Goal: Transaction & Acquisition: Purchase product/service

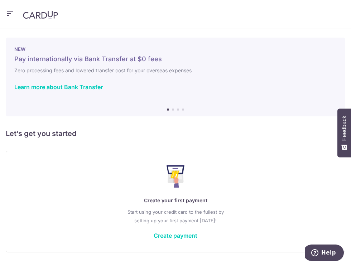
scroll to position [20, 0]
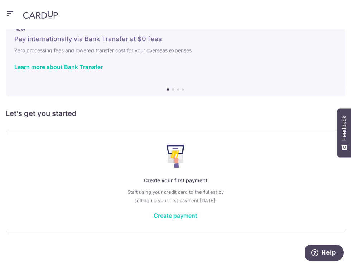
click at [188, 214] on link "Create payment" at bounding box center [176, 215] width 44 height 7
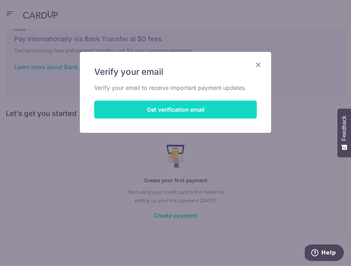
click at [174, 110] on button "Get verification email" at bounding box center [175, 110] width 163 height 18
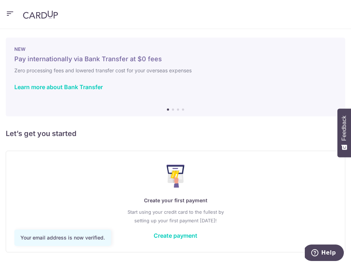
scroll to position [20, 0]
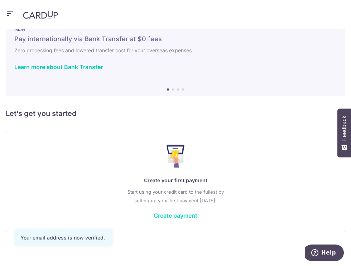
click at [178, 213] on link "Create payment" at bounding box center [176, 215] width 44 height 7
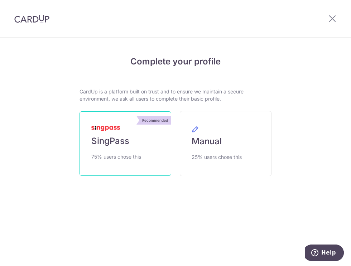
click at [121, 146] on span "SingPass" at bounding box center [110, 140] width 38 height 11
click at [117, 135] on link "Recommended SingPass 75% users chose this" at bounding box center [125, 143] width 92 height 64
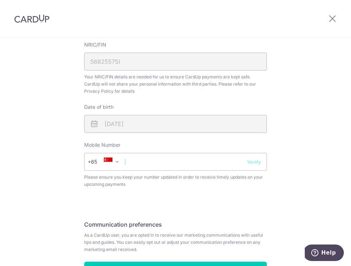
scroll to position [270, 0]
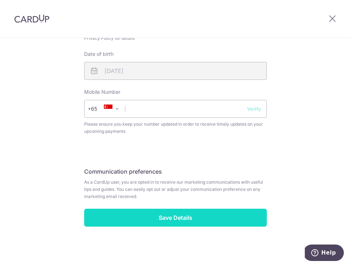
click at [189, 217] on input "Save Details" at bounding box center [175, 218] width 183 height 18
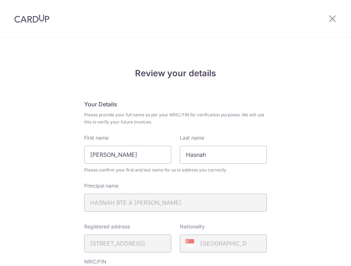
scroll to position [280, 0]
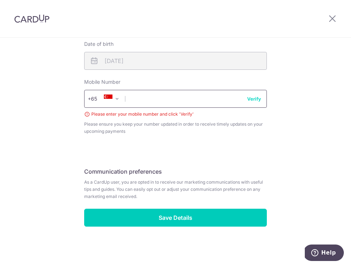
click at [131, 101] on input "text" at bounding box center [175, 99] width 183 height 18
type input "96173269"
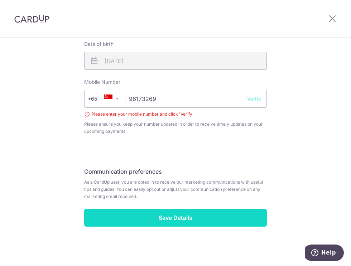
click at [170, 217] on input "Save Details" at bounding box center [175, 218] width 183 height 18
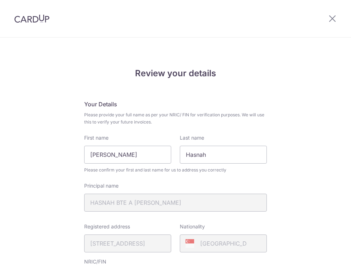
scroll to position [280, 0]
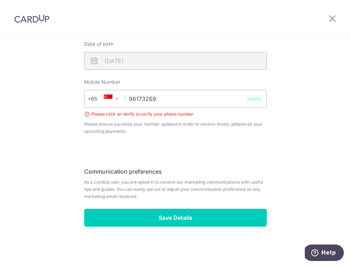
click at [255, 99] on button "Verify" at bounding box center [254, 98] width 14 height 7
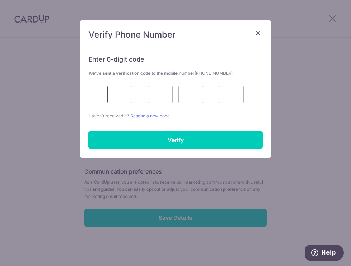
click at [117, 94] on input "text" at bounding box center [116, 95] width 18 height 18
type input "8"
type input "7"
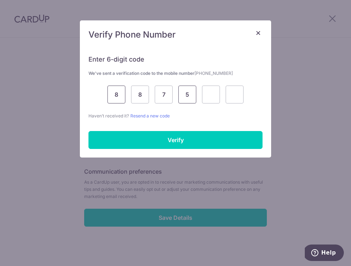
type input "5"
type input "0"
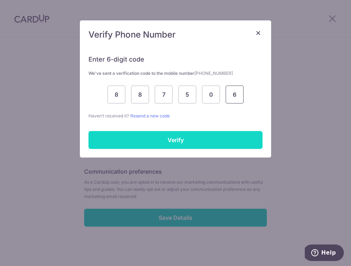
type input "6"
click at [160, 136] on input "Verify" at bounding box center [175, 140] width 174 height 18
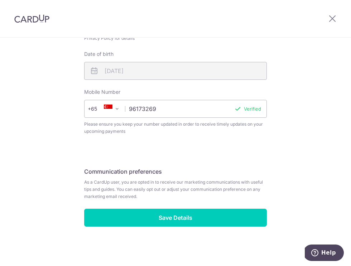
scroll to position [270, 0]
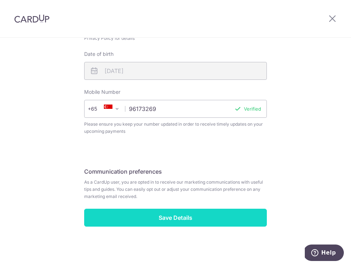
click at [175, 218] on input "Save Details" at bounding box center [175, 218] width 183 height 18
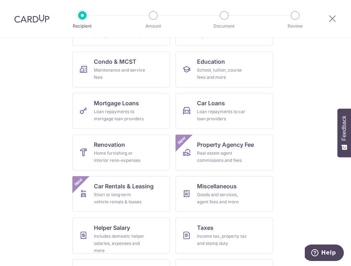
scroll to position [137, 0]
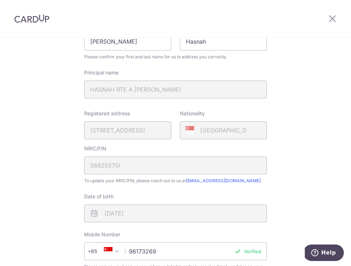
scroll to position [238, 0]
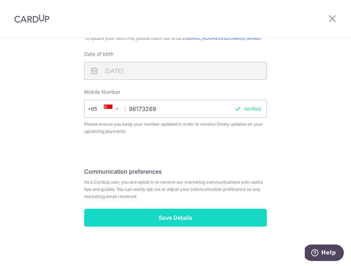
click at [177, 218] on input "Save Details" at bounding box center [175, 218] width 183 height 18
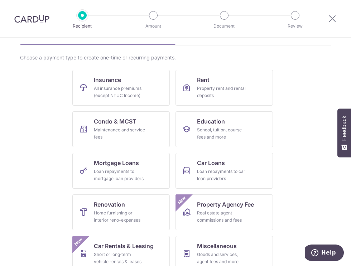
scroll to position [43, 0]
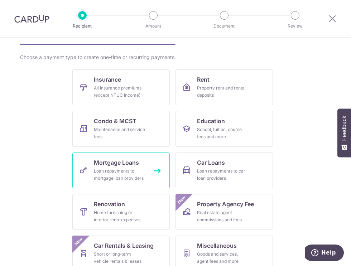
click at [101, 171] on div "Loan repayments to mortgage loan providers" at bounding box center [120, 175] width 52 height 14
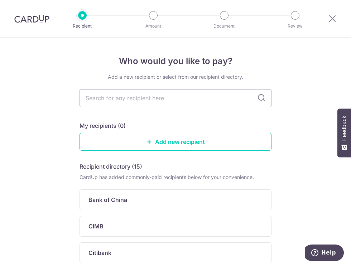
scroll to position [9, 0]
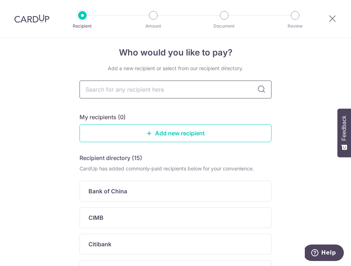
click at [191, 89] on input "text" at bounding box center [175, 90] width 192 height 18
click at [257, 56] on h4 "Who would you like to pay?" at bounding box center [175, 52] width 192 height 13
click at [165, 131] on link "Add new recipient" at bounding box center [175, 133] width 192 height 18
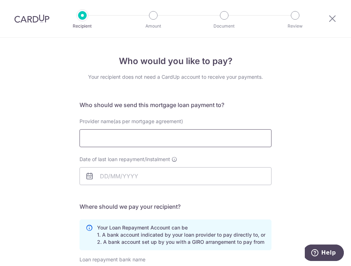
click at [157, 137] on input "Provider name(as per mortgage agreement)" at bounding box center [175, 138] width 192 height 18
type input "h"
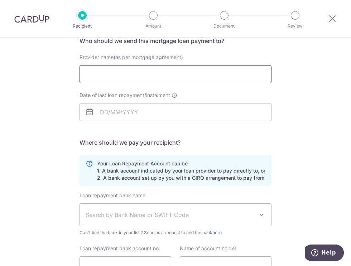
scroll to position [66, 0]
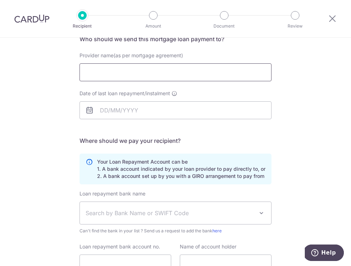
click at [115, 70] on input "Provider name(as per mortgage agreement)" at bounding box center [175, 72] width 192 height 18
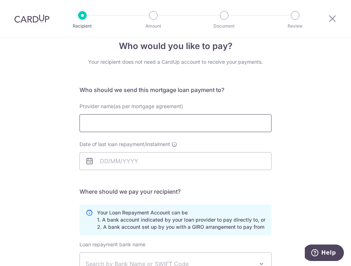
scroll to position [16, 0]
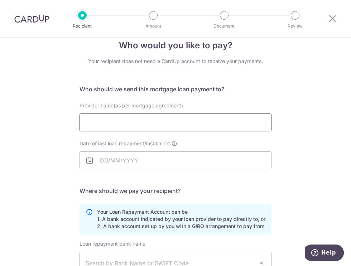
click at [111, 122] on input "Provider name(as per mortgage agreement)" at bounding box center [175, 122] width 192 height 18
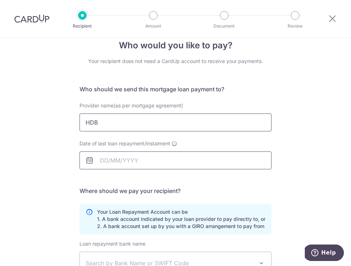
type input "HDB"
click at [140, 160] on input "Date of last loan repayment/instalment" at bounding box center [175, 160] width 192 height 18
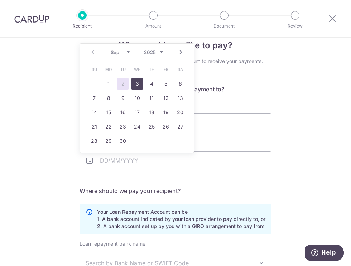
click at [135, 82] on link "3" at bounding box center [136, 83] width 11 height 11
type input "[DATE]"
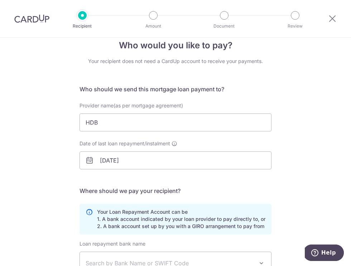
scroll to position [41, 0]
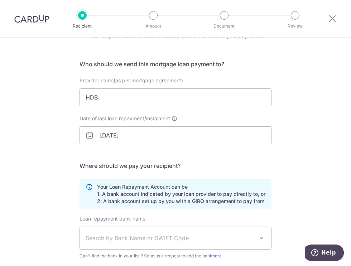
click at [152, 198] on p "Your Loan Repayment Account can be 1. A bank account indicated by your loan pro…" at bounding box center [181, 193] width 168 height 21
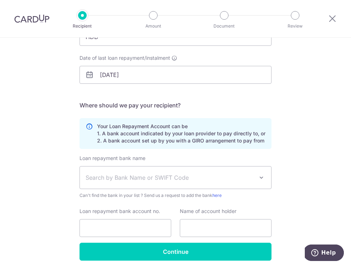
scroll to position [130, 0]
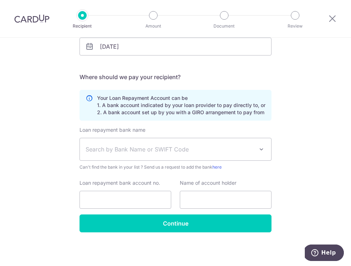
drag, startPoint x: 100, startPoint y: 96, endPoint x: 272, endPoint y: 119, distance: 173.8
click at [272, 119] on div "Who would you like to pay? Your recipient does not need a CardUp account to rec…" at bounding box center [175, 87] width 351 height 358
click at [177, 112] on p "Your Loan Repayment Account can be 1. A bank account indicated by your loan pro…" at bounding box center [181, 105] width 168 height 21
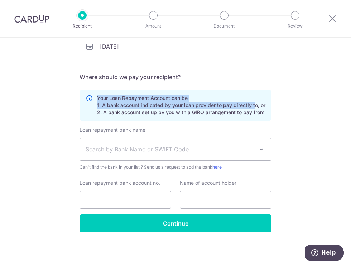
drag, startPoint x: 97, startPoint y: 97, endPoint x: 252, endPoint y: 102, distance: 154.4
click at [251, 104] on p "Your Loan Repayment Account can be 1. A bank account indicated by your loan pro…" at bounding box center [181, 105] width 168 height 21
copy p "Your Loan Repayment Account can be 1. A bank account indicated by your loan pro…"
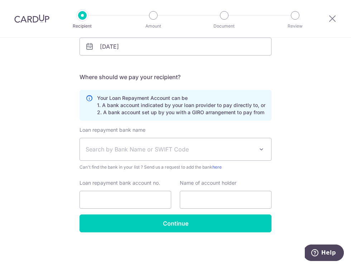
click at [278, 47] on div "Who would you like to pay? Your recipient does not need a CardUp account to rec…" at bounding box center [175, 87] width 351 height 358
click at [156, 150] on span "Search by Bank Name or SWIFT Code" at bounding box center [170, 149] width 168 height 9
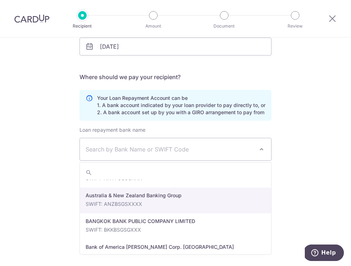
scroll to position [0, 0]
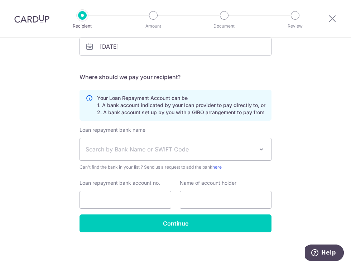
click at [110, 149] on span "Search by Bank Name or SWIFT Code" at bounding box center [170, 149] width 168 height 9
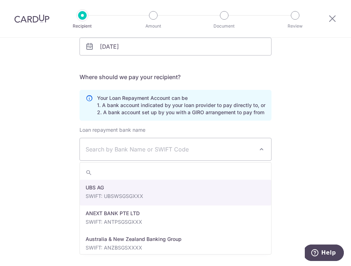
click at [110, 149] on span "Search by Bank Name or SWIFT Code" at bounding box center [170, 149] width 168 height 9
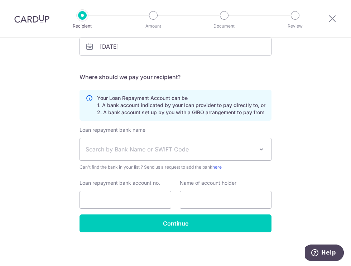
click at [110, 149] on span "Search by Bank Name or SWIFT Code" at bounding box center [170, 149] width 168 height 9
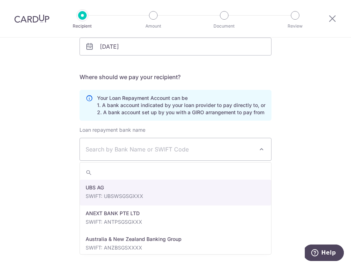
click at [101, 172] on input "search" at bounding box center [175, 172] width 191 height 14
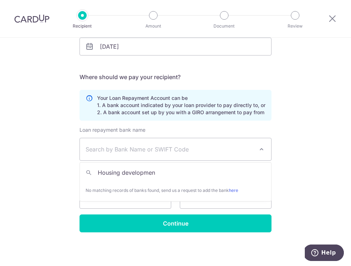
type input "Housing development"
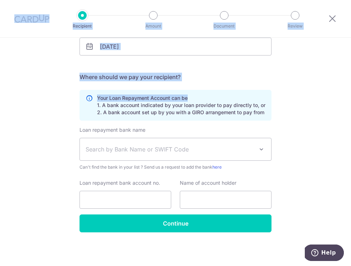
drag, startPoint x: 13, startPoint y: 10, endPoint x: 228, endPoint y: 90, distance: 229.8
click at [232, 94] on div "Recipient Amount Document Review Who would you like to pay? Your recipient does…" at bounding box center [175, 133] width 351 height 266
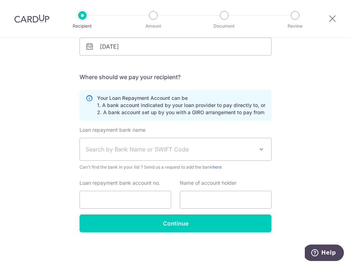
click at [311, 100] on div "Who would you like to pay? Your recipient does not need a CardUp account to rec…" at bounding box center [175, 87] width 351 height 358
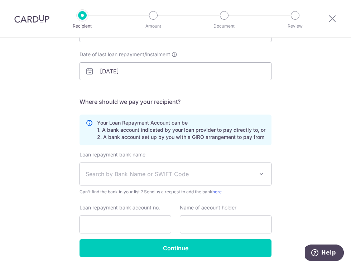
scroll to position [106, 0]
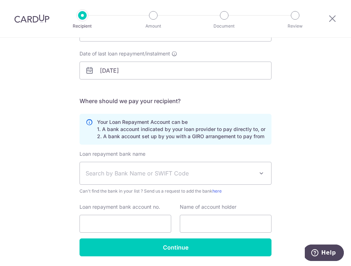
click at [186, 171] on span "Search by Bank Name or SWIFT Code" at bounding box center [170, 173] width 168 height 9
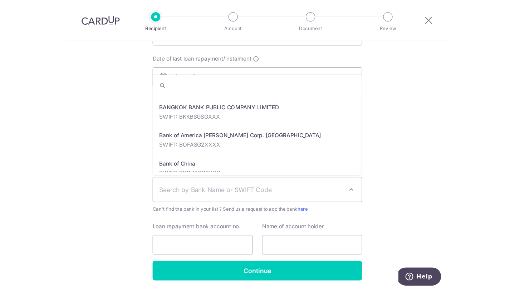
scroll to position [0, 0]
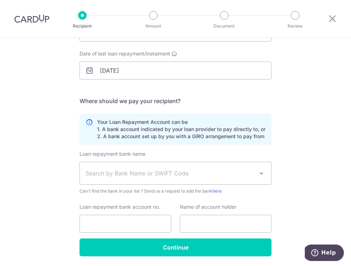
click at [318, 93] on div "Who would you like to pay? Your recipient does not need a CardUp account to rec…" at bounding box center [175, 111] width 351 height 358
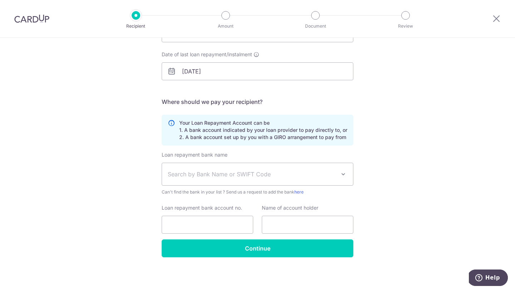
scroll to position [102, 0]
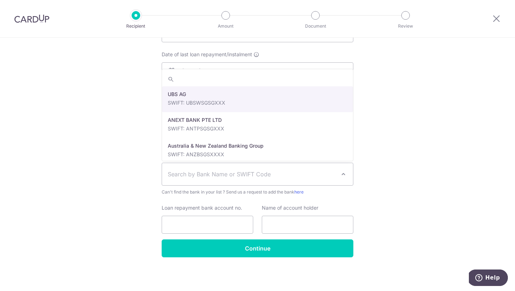
click at [236, 174] on span "Search by Bank Name or SWIFT Code" at bounding box center [252, 174] width 168 height 9
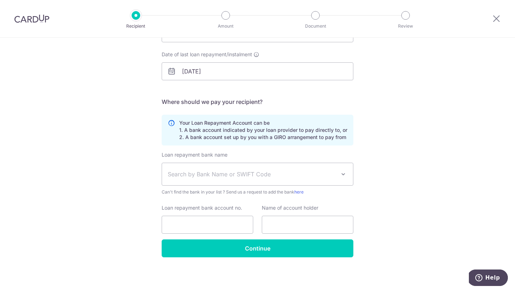
click at [350, 73] on div "Who would you like to pay? Your recipient does not need a CardUp account to rec…" at bounding box center [257, 113] width 515 height 355
click at [287, 174] on span "Search by Bank Name or SWIFT Code" at bounding box center [252, 174] width 168 height 9
click at [350, 129] on div "Who would you like to pay? Your recipient does not need a CardUp account to rec…" at bounding box center [257, 113] width 515 height 355
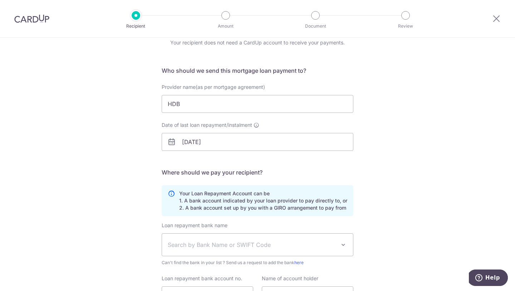
scroll to position [30, 0]
click at [251, 107] on input "HDB" at bounding box center [258, 105] width 192 height 18
drag, startPoint x: 204, startPoint y: 107, endPoint x: 161, endPoint y: 106, distance: 42.3
click at [161, 106] on div "Provider name(as per mortgage agreement) HDB" at bounding box center [258, 98] width 200 height 29
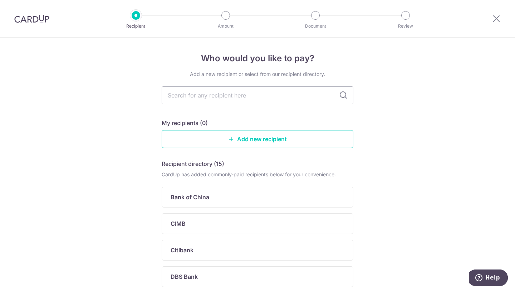
click at [149, 121] on div "Who would you like to pay? Add a new recipient or select from our recipient dir…" at bounding box center [257, 279] width 515 height 482
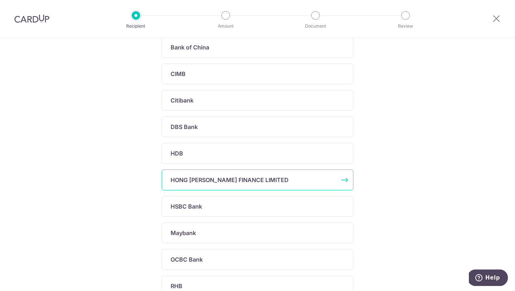
scroll to position [157, 0]
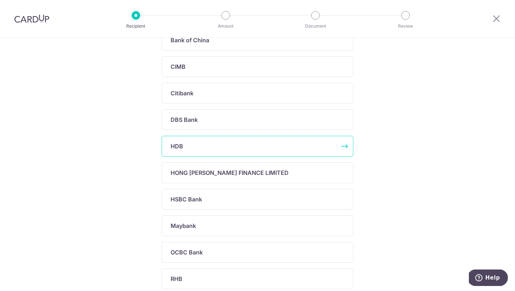
click at [181, 146] on p "HDB" at bounding box center [177, 146] width 13 height 9
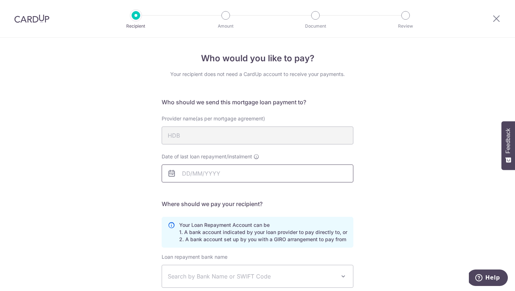
click at [239, 173] on input "Date of last loan repayment/instalment" at bounding box center [258, 173] width 192 height 18
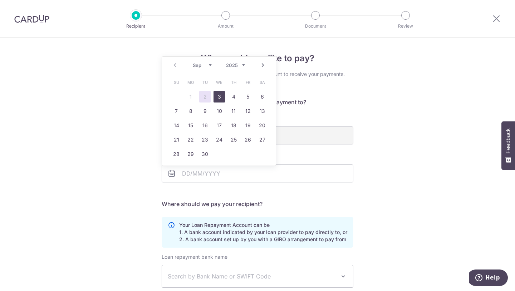
click at [220, 97] on link "3" at bounding box center [219, 96] width 11 height 11
type input "[DATE]"
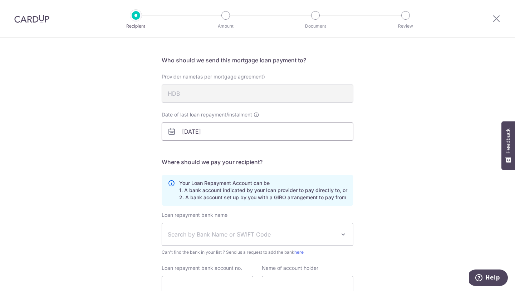
scroll to position [102, 0]
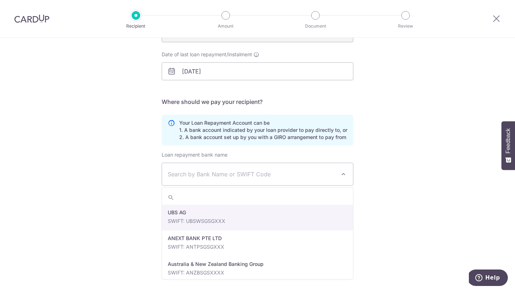
click at [261, 176] on span "Search by Bank Name or SWIFT Code" at bounding box center [252, 174] width 168 height 9
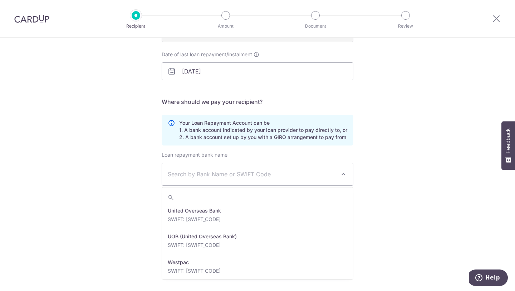
scroll to position [1629, 0]
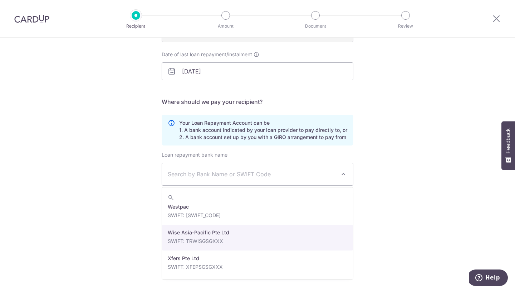
click at [383, 217] on div "Who would you like to pay? Your recipient does not need a CardUp account to rec…" at bounding box center [257, 113] width 515 height 355
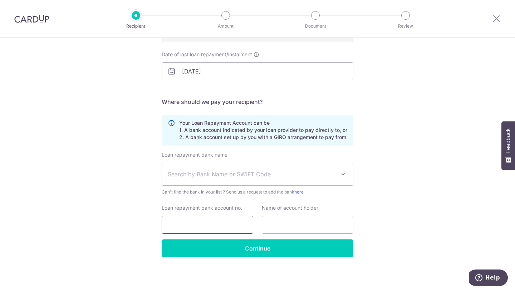
click at [217, 222] on input "Loan repayment bank account no." at bounding box center [208, 224] width 92 height 18
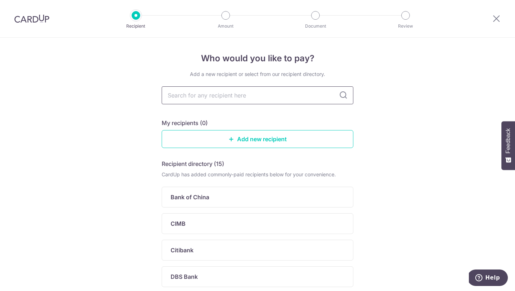
click at [195, 95] on input "text" at bounding box center [258, 95] width 192 height 18
click at [385, 134] on div "Who would you like to pay? Add a new recipient or select from our recipient dir…" at bounding box center [257, 279] width 515 height 482
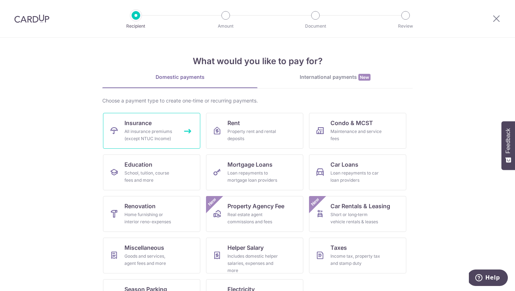
click at [155, 136] on div "All insurance premiums (except NTUC Income)" at bounding box center [151, 135] width 52 height 14
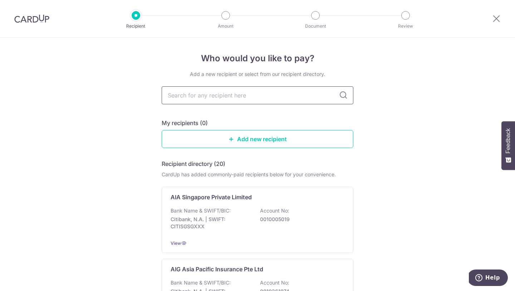
click at [209, 97] on input "text" at bounding box center [258, 95] width 192 height 18
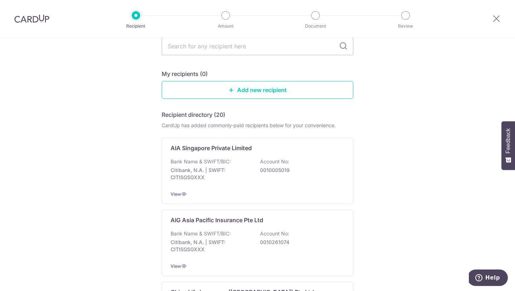
scroll to position [82, 0]
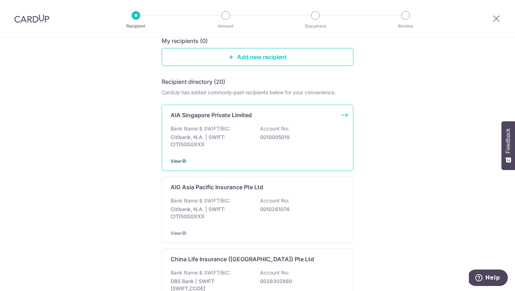
click at [182, 160] on icon at bounding box center [184, 161] width 6 height 6
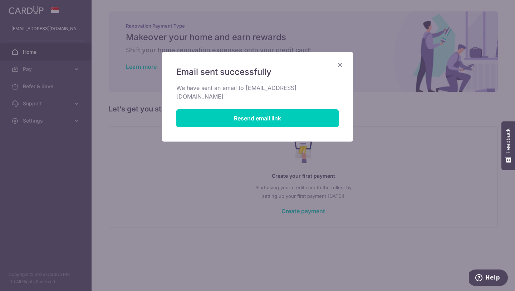
click at [341, 65] on icon "Close" at bounding box center [340, 64] width 9 height 9
